Goal: Navigation & Orientation: Find specific page/section

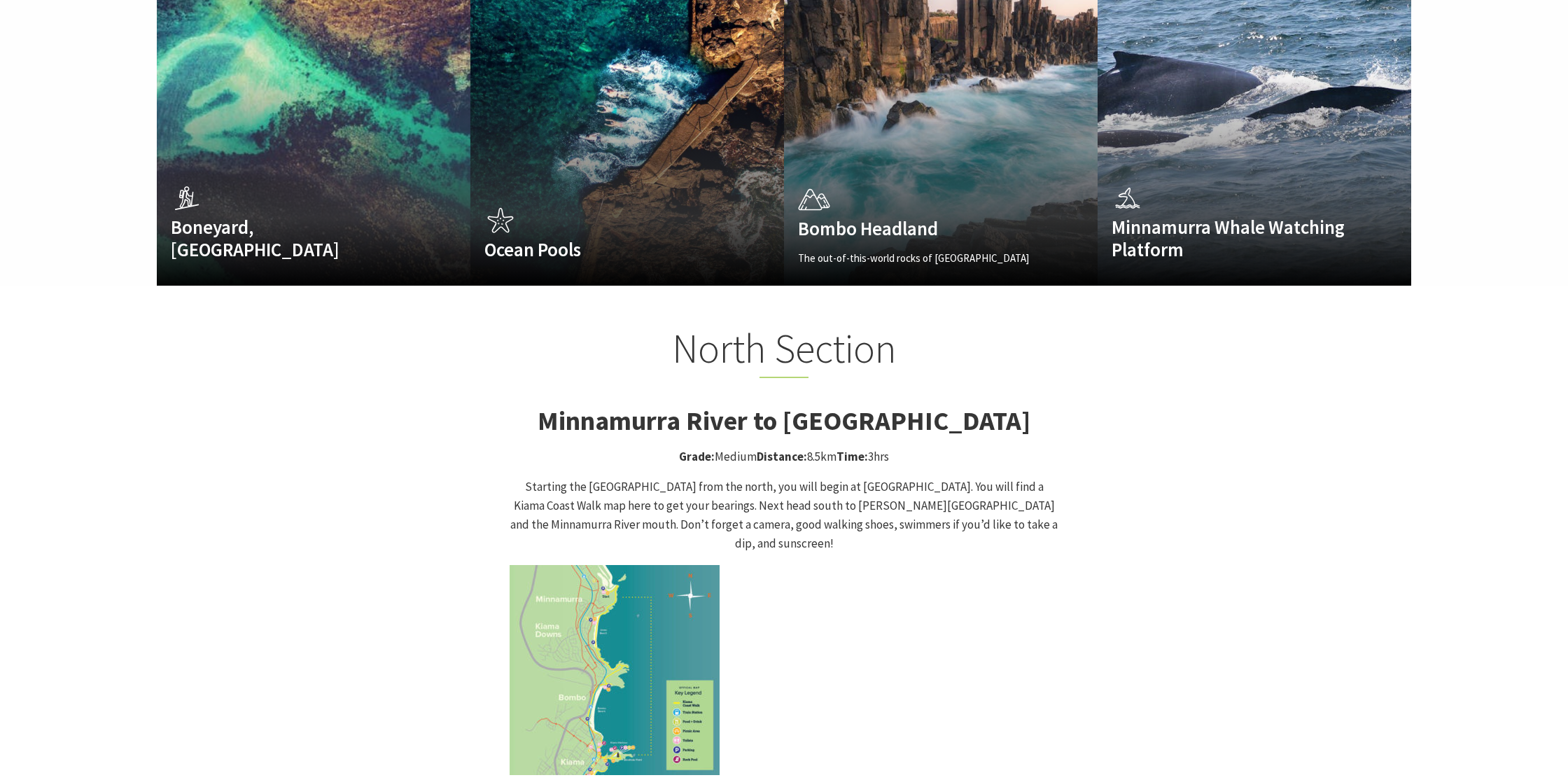
scroll to position [1159, 0]
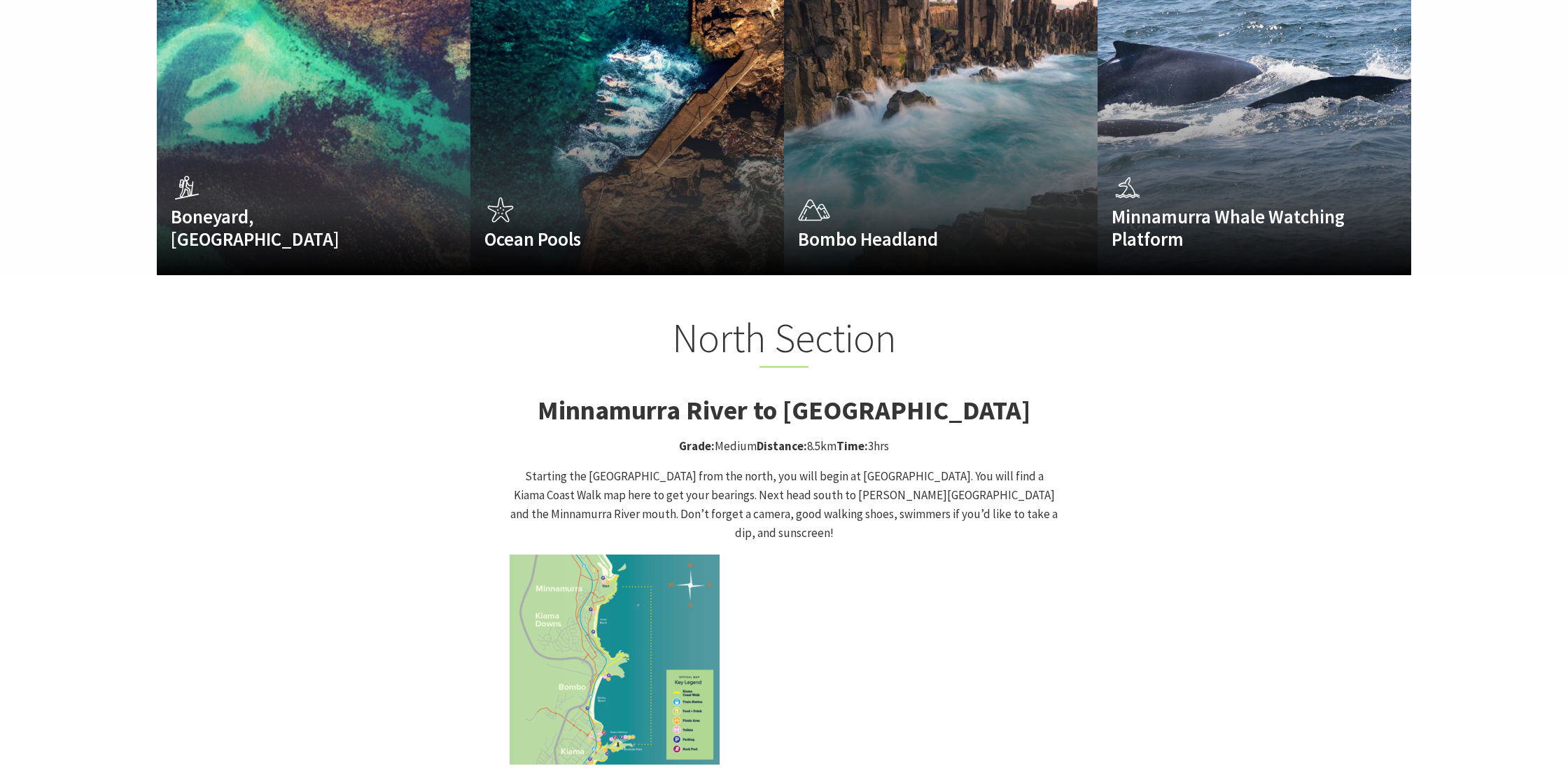
click at [638, 589] on img at bounding box center [614, 660] width 210 height 210
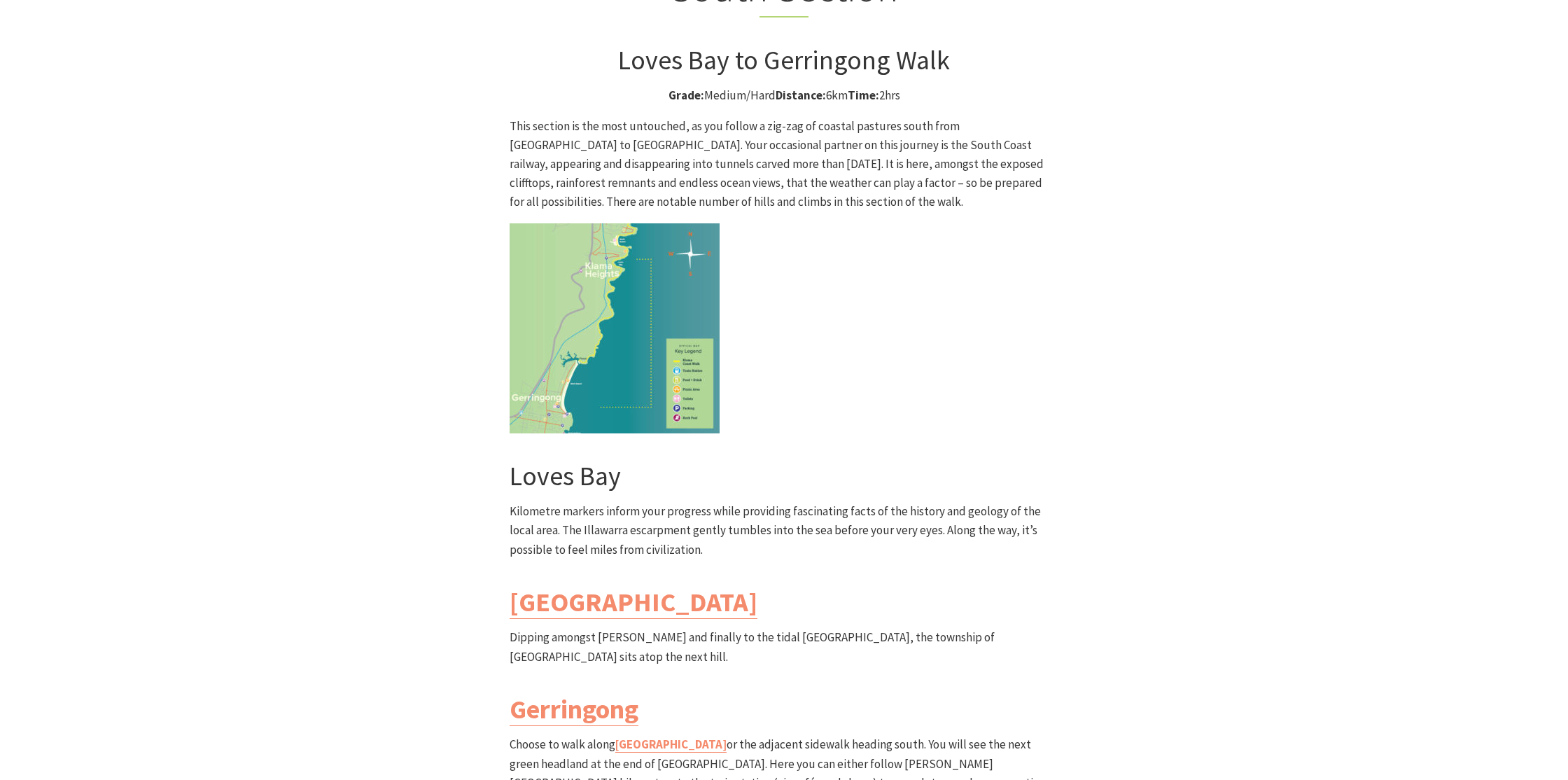
scroll to position [3782, 0]
